Goal: Information Seeking & Learning: Check status

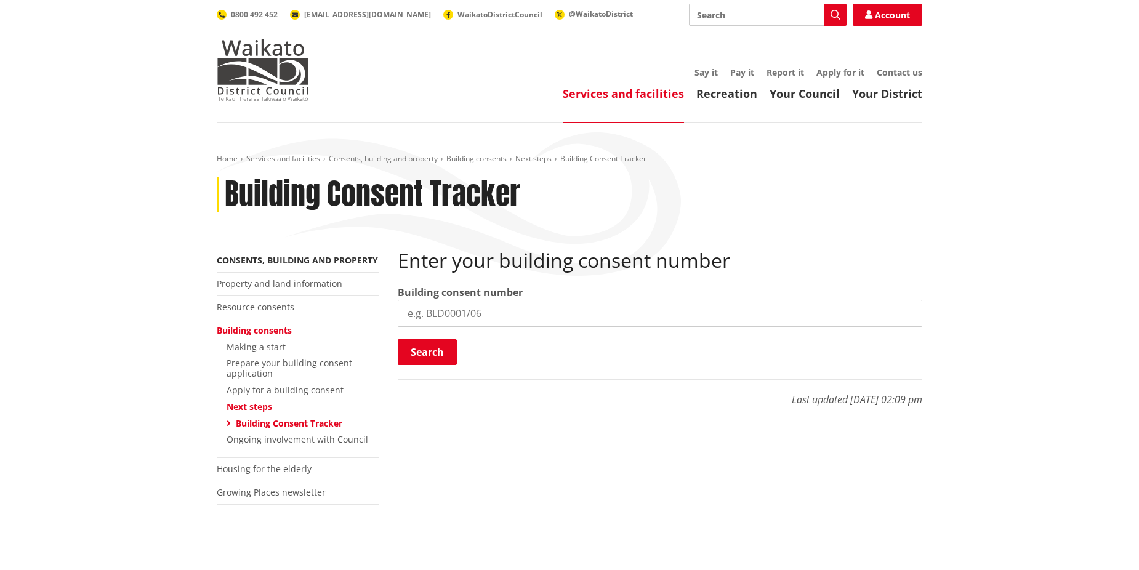
click at [549, 303] on input "search" at bounding box center [660, 313] width 525 height 27
paste input "BLD0179/26"
type input "BLD0179/26"
click at [440, 359] on button "Search" at bounding box center [427, 352] width 59 height 26
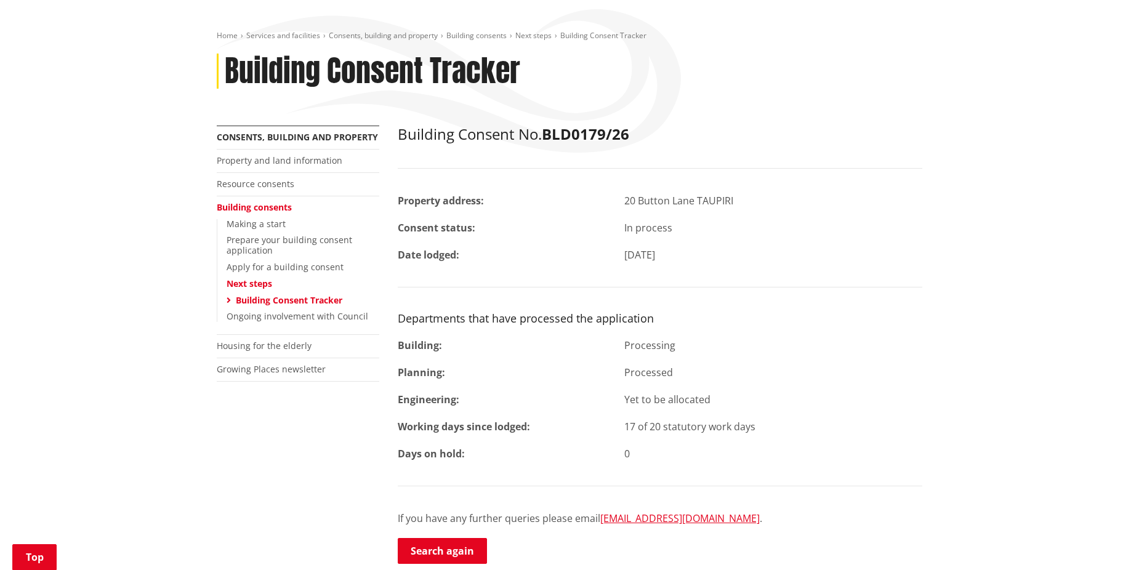
scroll to position [164, 0]
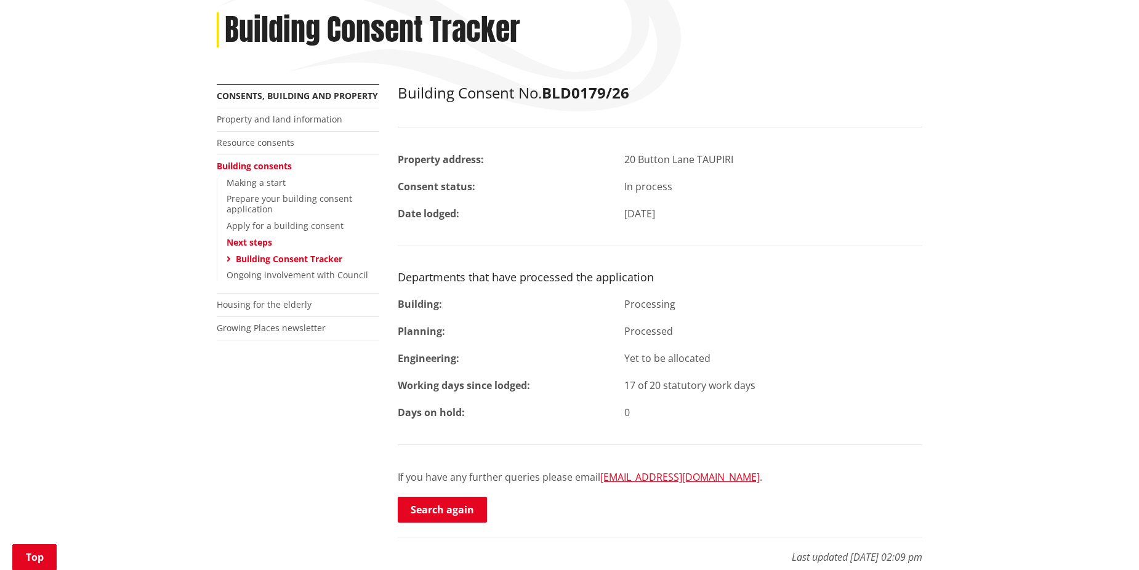
drag, startPoint x: 642, startPoint y: 414, endPoint x: 395, endPoint y: 281, distance: 280.2
click at [395, 281] on div "Building Consent No. BLD0179/26 Property address: 20 Button Lane TAUPIRI Consen…" at bounding box center [660, 330] width 543 height 492
drag, startPoint x: 395, startPoint y: 281, endPoint x: 421, endPoint y: 312, distance: 40.3
click at [421, 312] on div "Building Consent No. BLD0179/26 Property address: 20 Button Lane TAUPIRI Consen…" at bounding box center [660, 304] width 525 height 440
drag, startPoint x: 401, startPoint y: 274, endPoint x: 652, endPoint y: 400, distance: 280.9
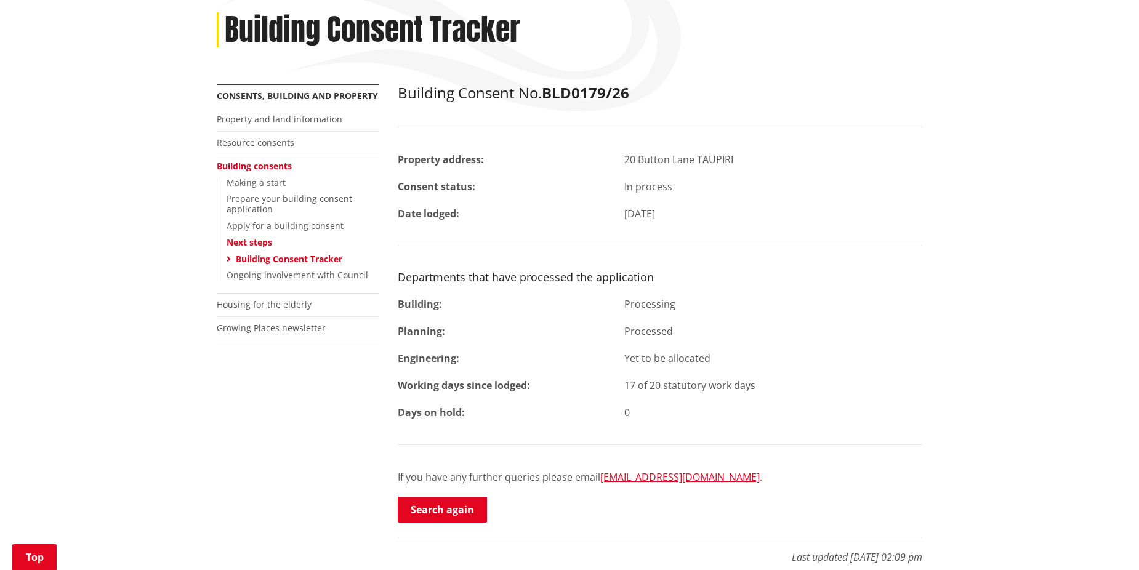
click at [652, 400] on div "Building Consent No. BLD0179/26 Property address: 20 Button Lane TAUPIRI Consen…" at bounding box center [660, 304] width 525 height 440
drag, startPoint x: 652, startPoint y: 400, endPoint x: 645, endPoint y: 410, distance: 12.3
click at [652, 400] on div "Building Consent No. BLD0179/26 Property address: 20 Button Lane TAUPIRI Consen…" at bounding box center [660, 304] width 525 height 440
drag, startPoint x: 640, startPoint y: 413, endPoint x: 391, endPoint y: 276, distance: 283.9
click at [391, 276] on div "Building Consent No. BLD0179/26 Property address: 20 Button Lane TAUPIRI Consen…" at bounding box center [660, 330] width 543 height 492
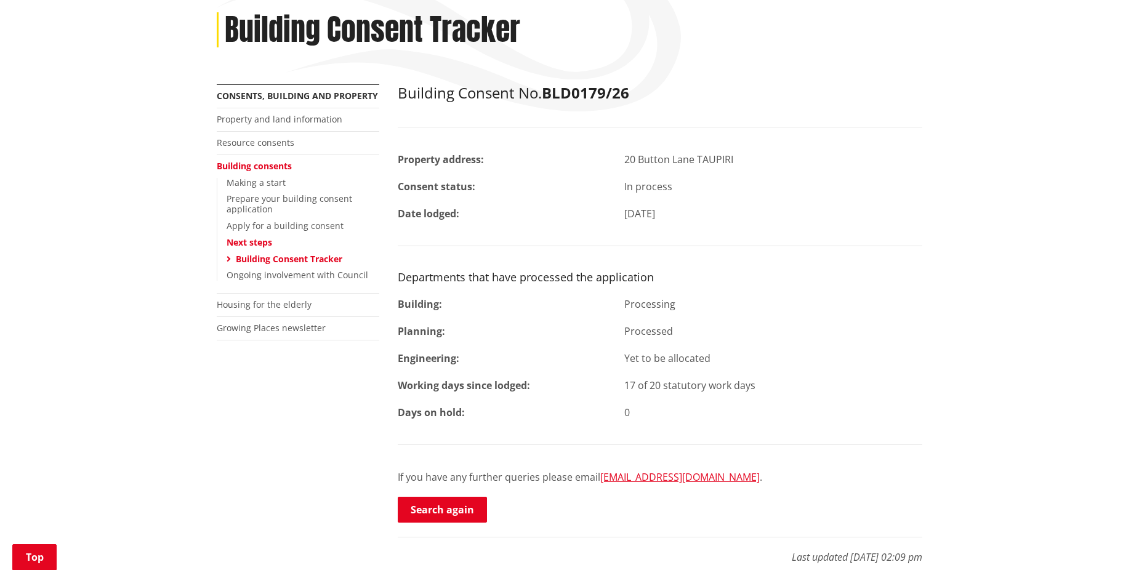
drag, startPoint x: 391, startPoint y: 276, endPoint x: 907, endPoint y: 315, distance: 517.4
click at [907, 315] on div "Building Consent No. BLD0179/26 Property address: 20 Button Lane TAUPIRI Consen…" at bounding box center [660, 304] width 525 height 440
click at [600, 192] on div "Consent status:" at bounding box center [502, 186] width 227 height 15
click at [956, 300] on div "Home Services and facilities Consents, building and property Building consents …" at bounding box center [569, 293] width 1139 height 668
drag, startPoint x: 717, startPoint y: 408, endPoint x: 372, endPoint y: 73, distance: 480.8
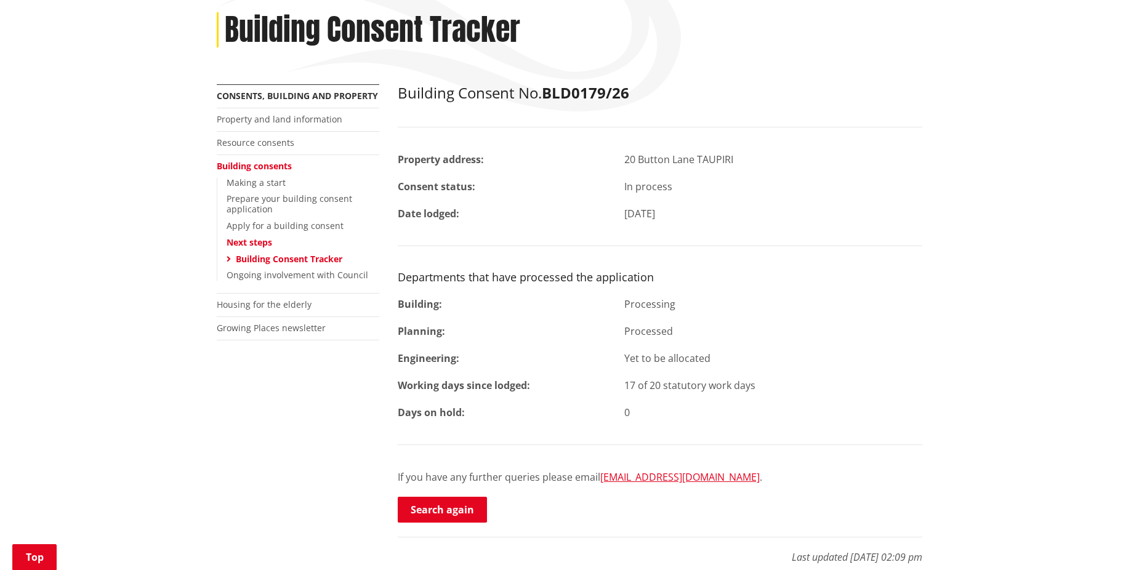
click at [372, 73] on div "Home Services and facilities Consents, building and property Building consents …" at bounding box center [570, 283] width 724 height 587
drag, startPoint x: 372, startPoint y: 73, endPoint x: 305, endPoint y: 151, distance: 102.7
click at [611, 170] on div "Building Consent No. BLD0179/26 Property address: 20 Button Lane TAUPIRI Consen…" at bounding box center [660, 304] width 525 height 440
